Goal: Find contact information: Find contact information

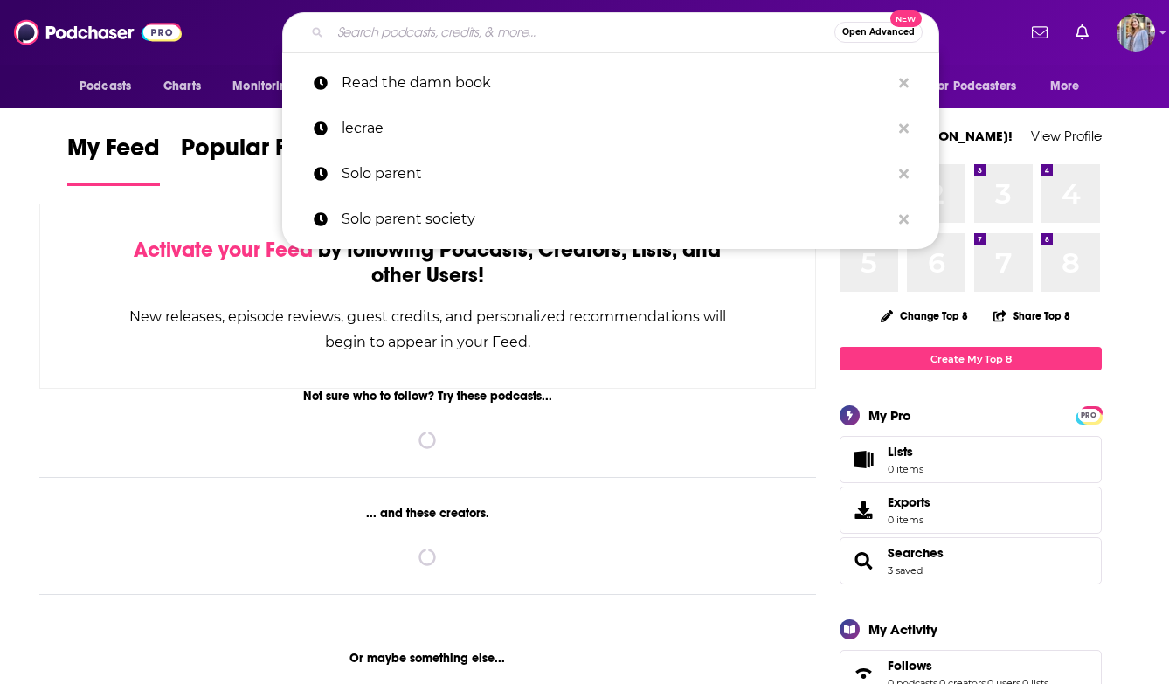
click at [507, 36] on input "Search podcasts, credits, & more..." at bounding box center [582, 32] width 504 height 28
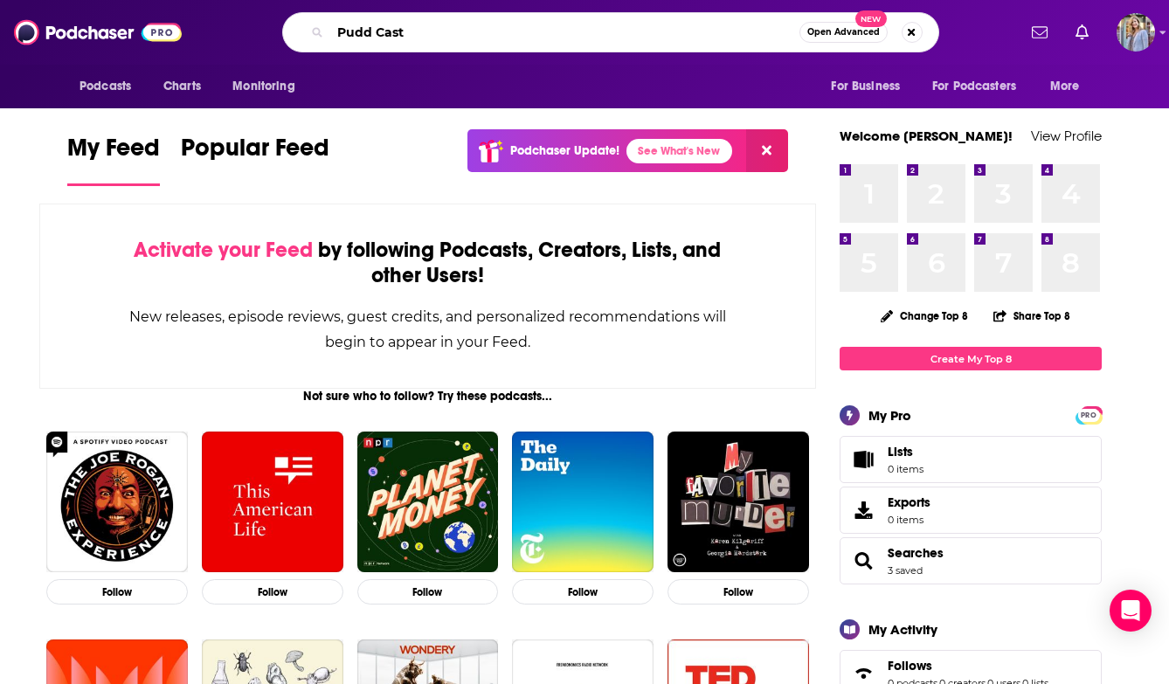
type input "Pudd Cast"
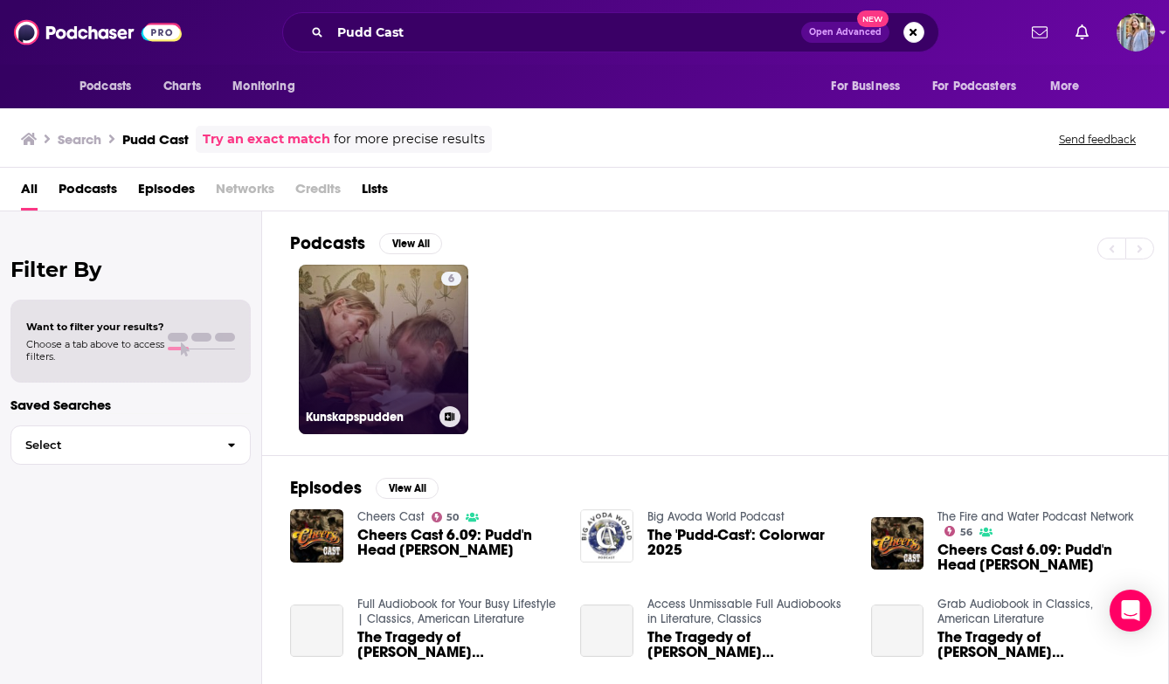
click at [387, 325] on link "6 Kunskapspudden" at bounding box center [383, 349] width 169 height 169
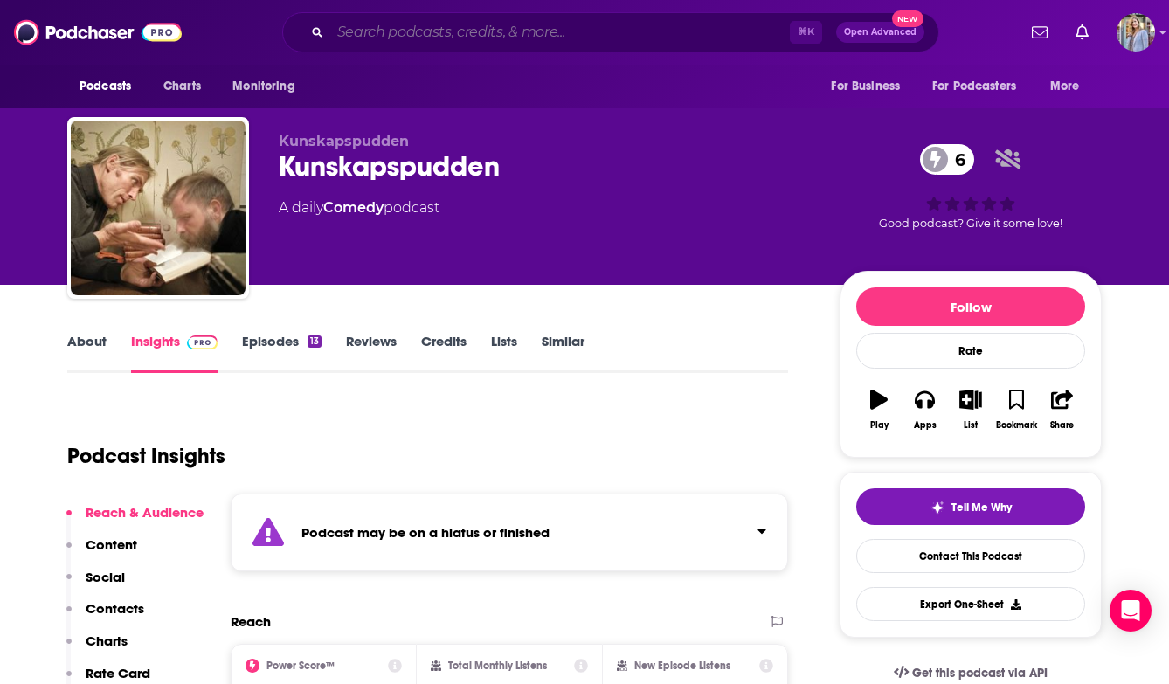
click at [403, 36] on input "Search podcasts, credits, & more..." at bounding box center [559, 32] width 459 height 28
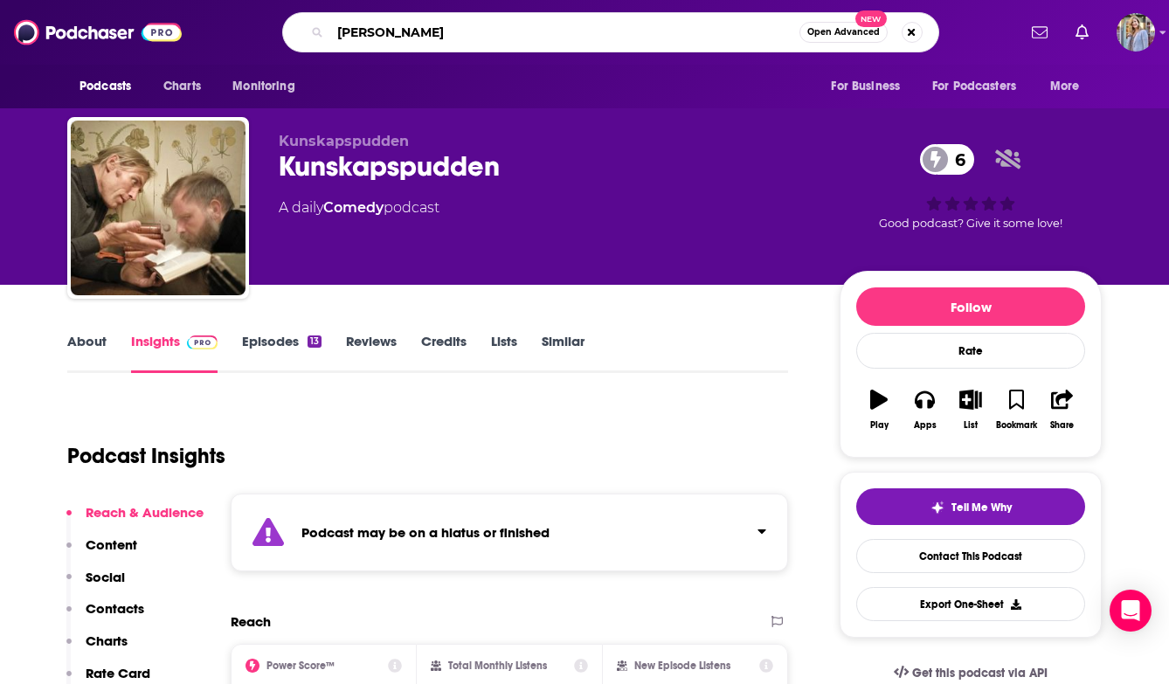
type input "[PERSON_NAME]"
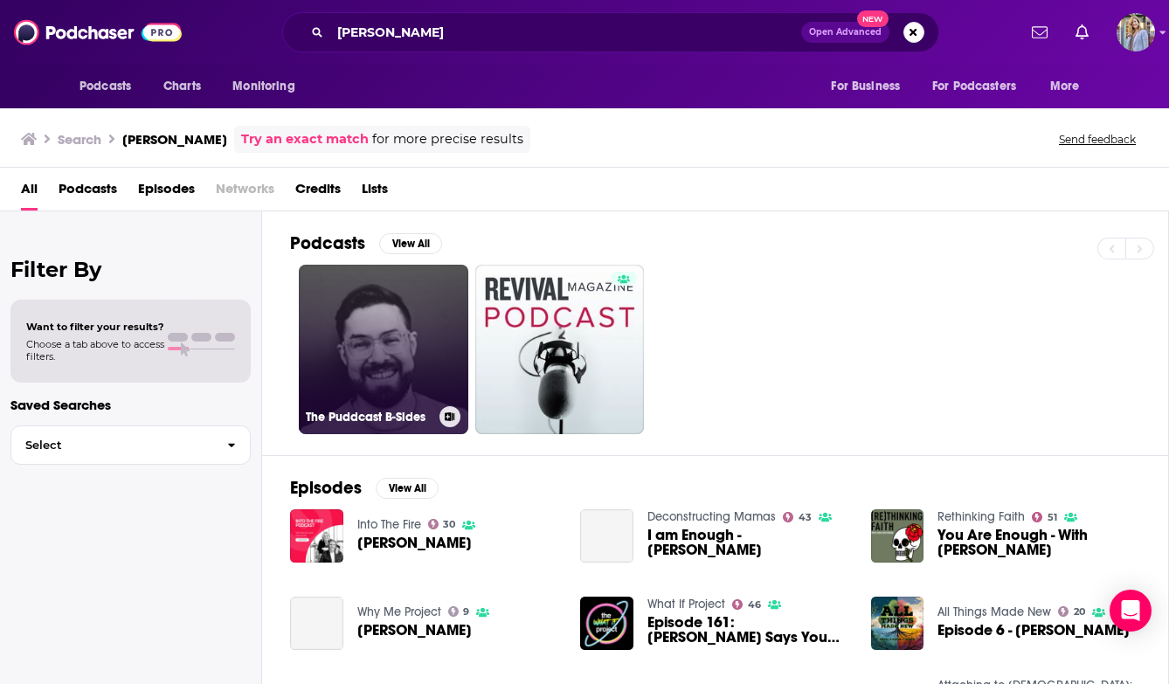
click at [347, 367] on link "The Puddcast B-Sides" at bounding box center [383, 349] width 169 height 169
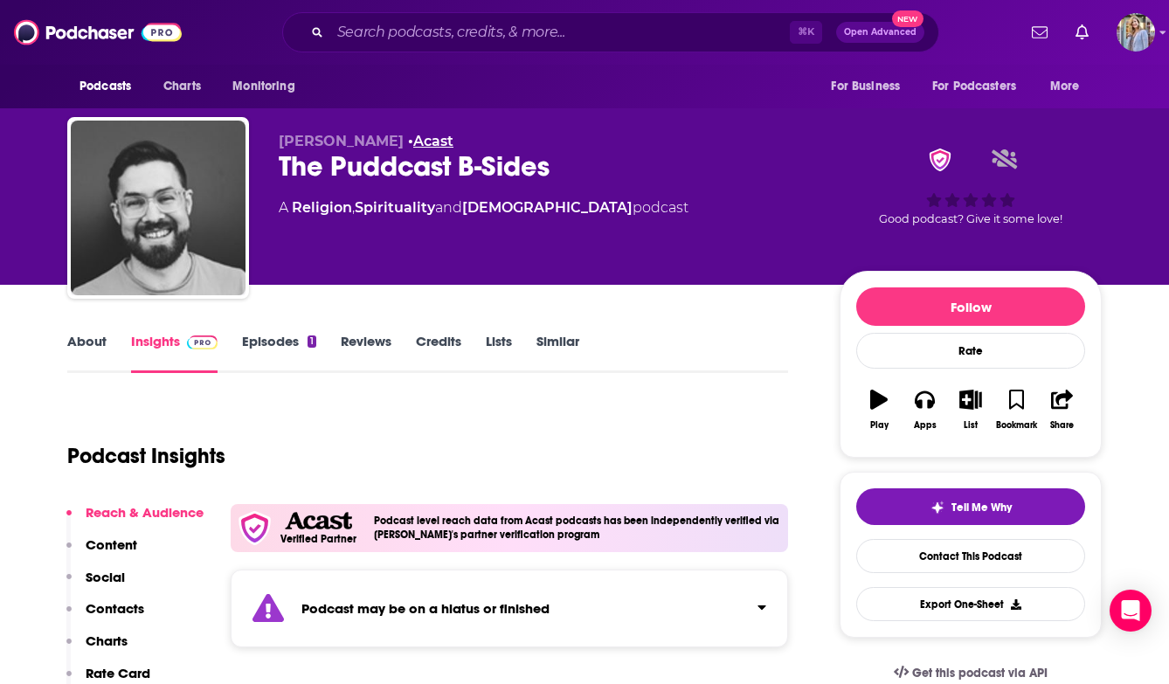
click at [442, 142] on link "Acast" at bounding box center [433, 141] width 40 height 17
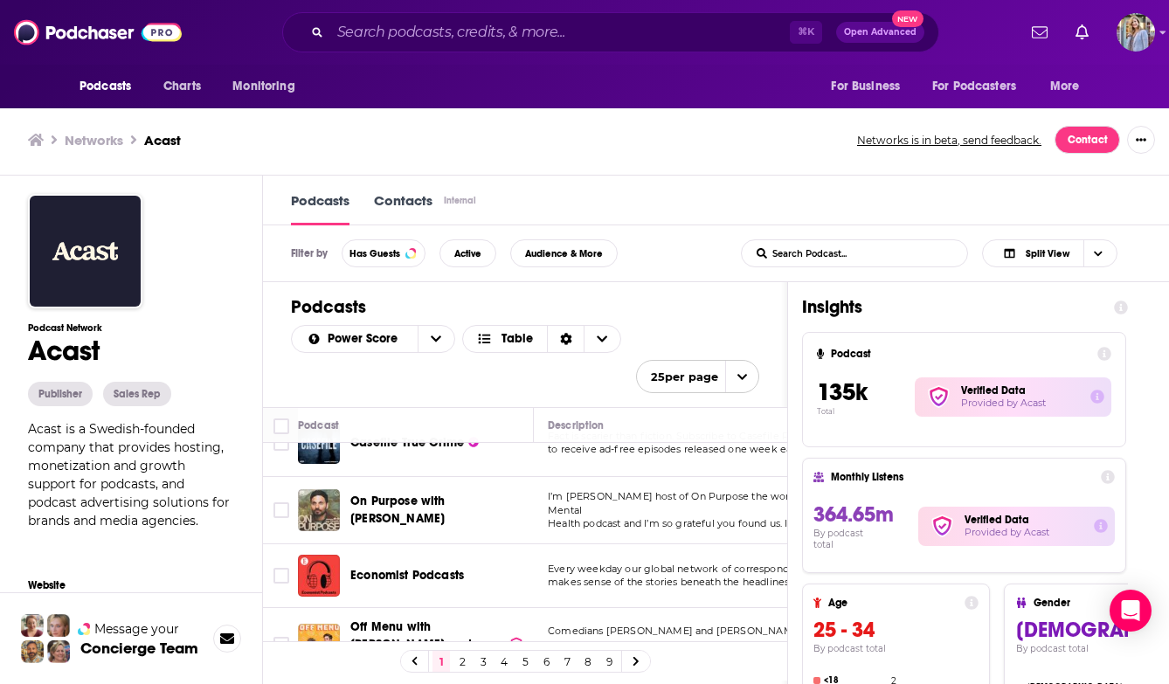
scroll to position [27, 0]
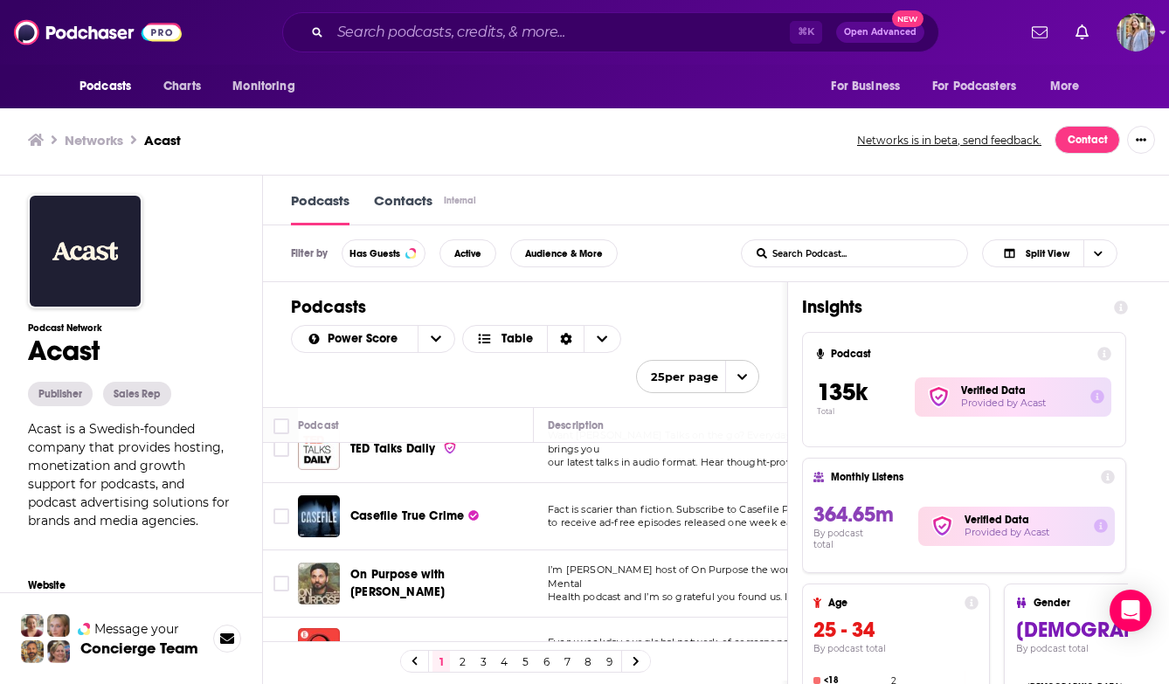
click at [388, 582] on span "On Purpose with [PERSON_NAME]" at bounding box center [397, 583] width 95 height 32
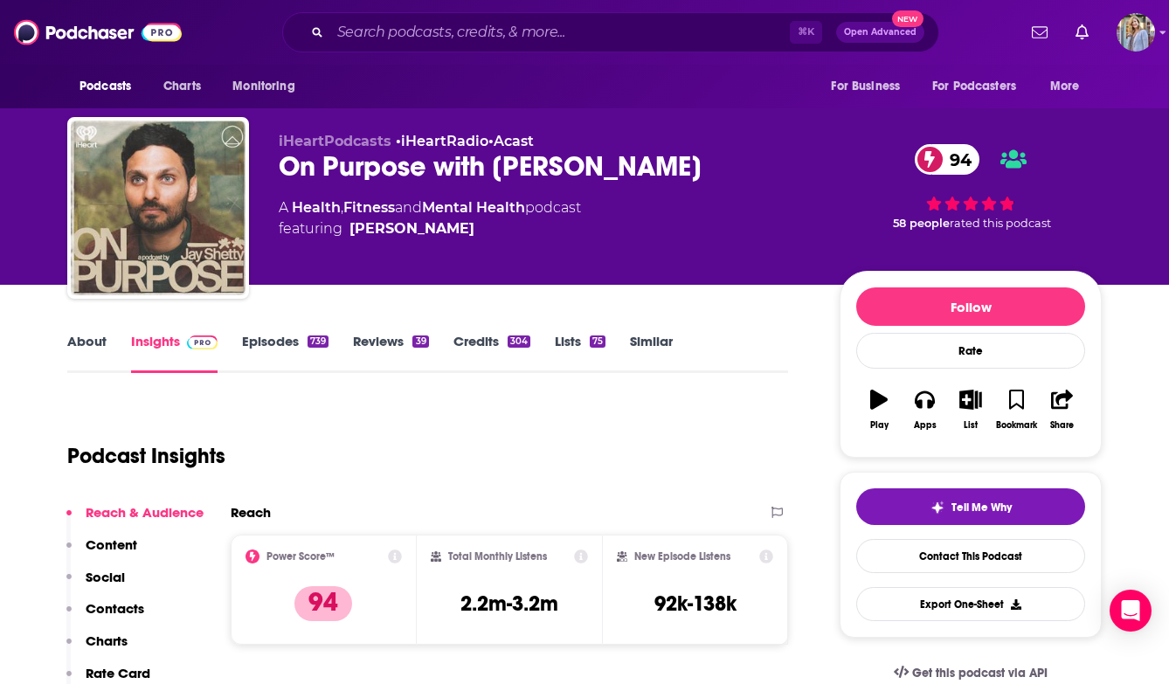
click at [276, 341] on link "Episodes 739" at bounding box center [285, 353] width 86 height 40
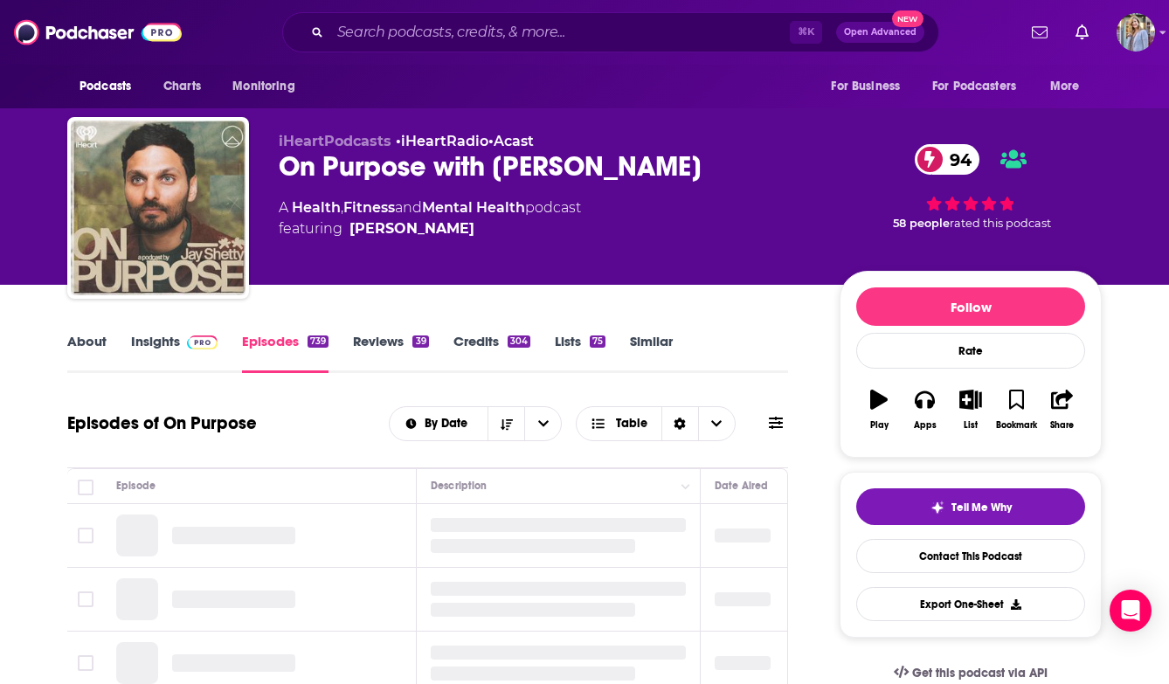
click at [144, 345] on link "Insights" at bounding box center [174, 353] width 86 height 40
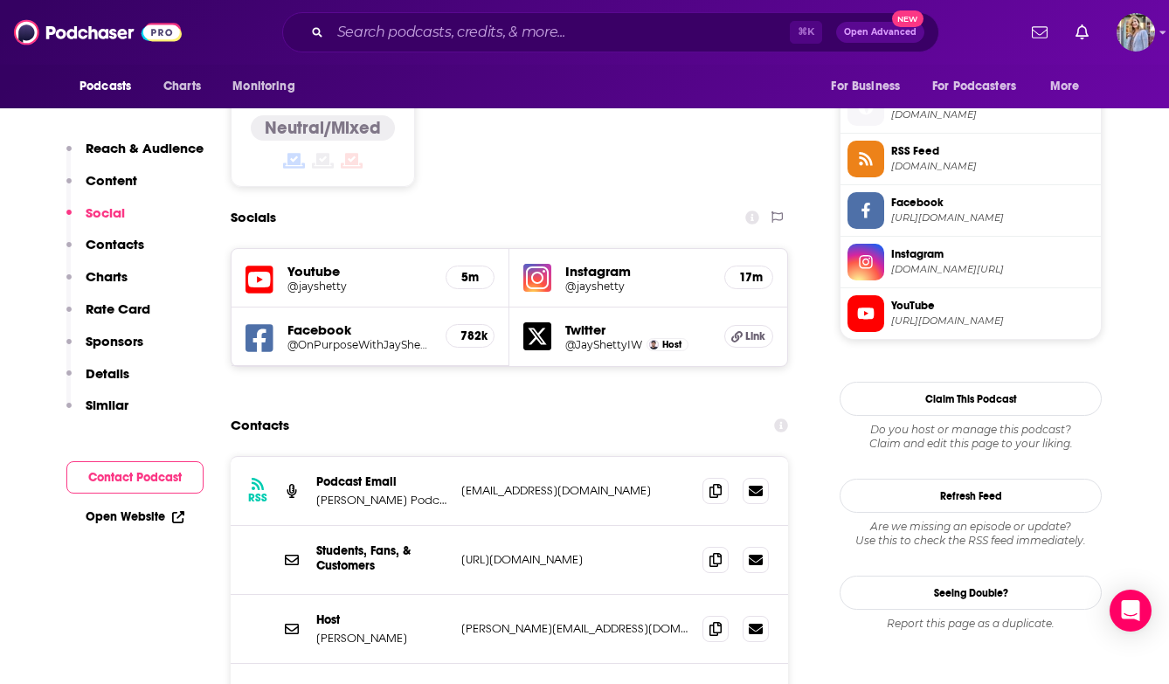
scroll to position [1407, 0]
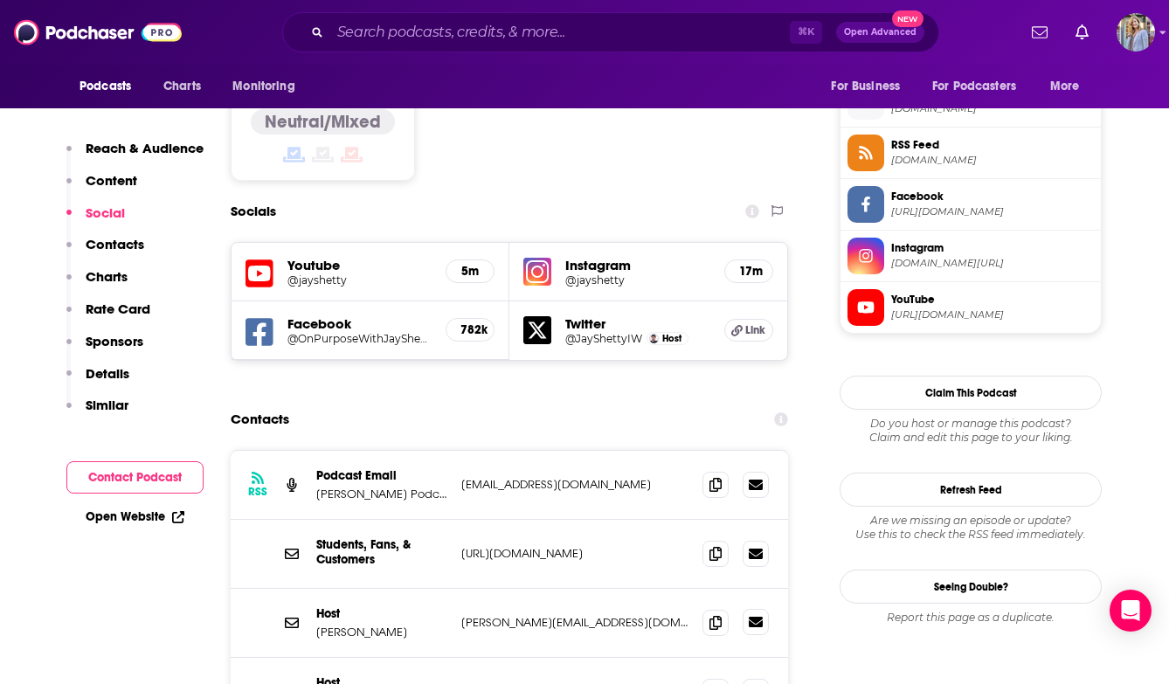
click at [750, 617] on icon at bounding box center [756, 622] width 14 height 10
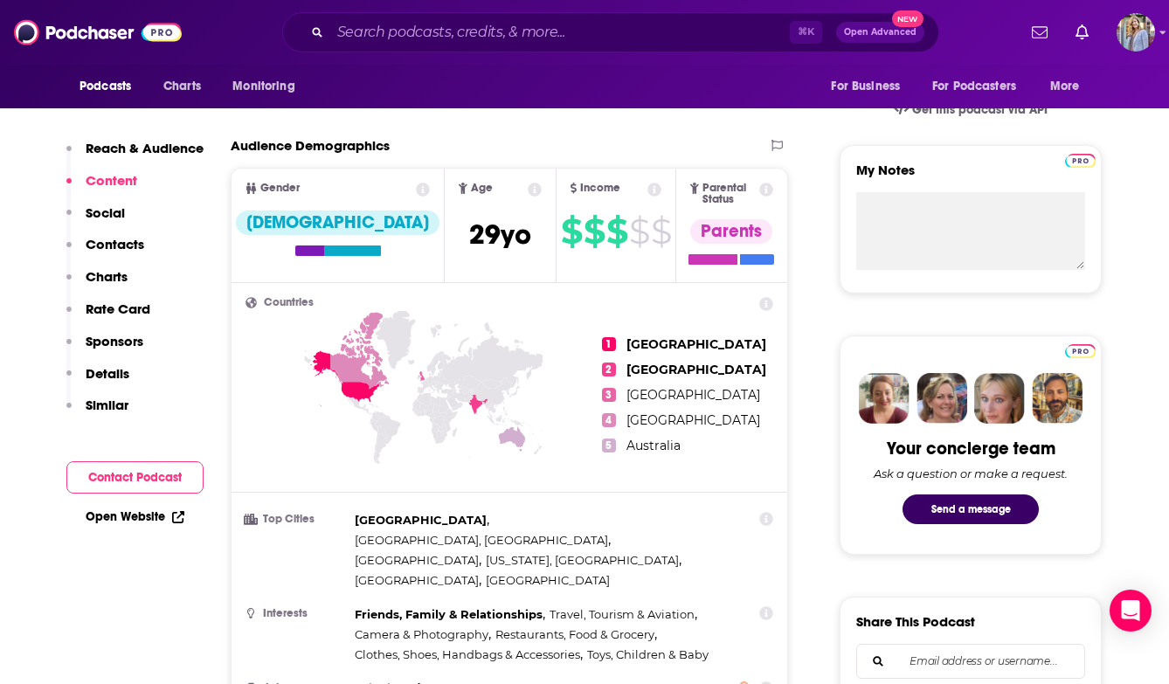
scroll to position [546, 0]
